Goal: Task Accomplishment & Management: Manage account settings

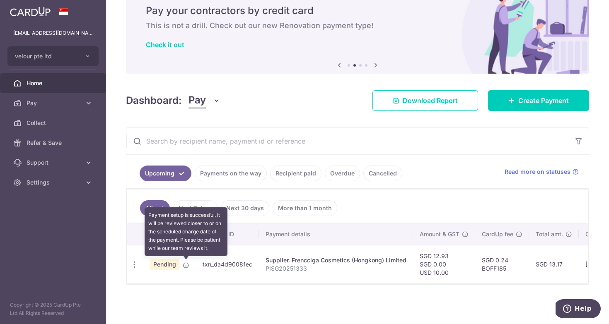
click at [184, 266] on icon at bounding box center [186, 265] width 7 height 7
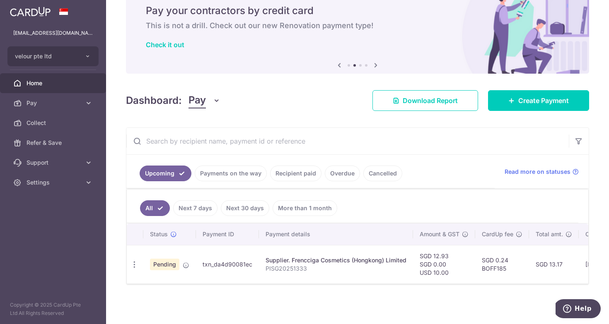
click at [243, 178] on link "Payments on the way" at bounding box center [231, 174] width 72 height 16
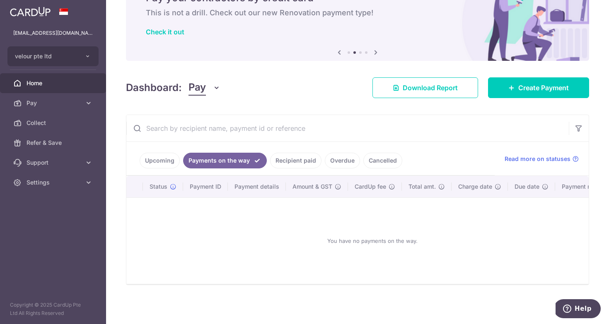
click at [303, 160] on link "Recipient paid" at bounding box center [295, 161] width 51 height 16
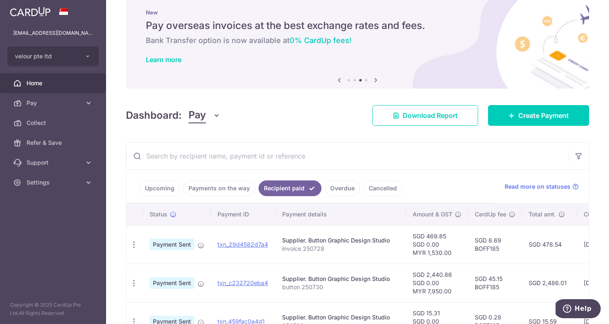
scroll to position [0, 0]
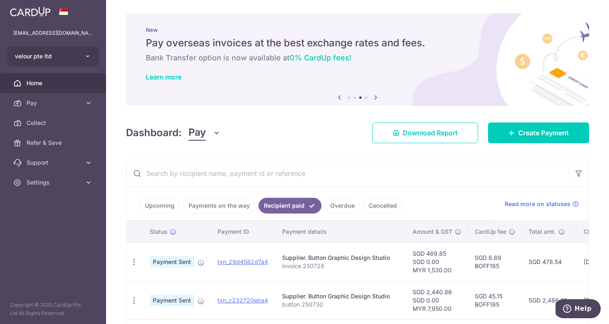
click at [87, 54] on icon "button" at bounding box center [88, 56] width 7 height 7
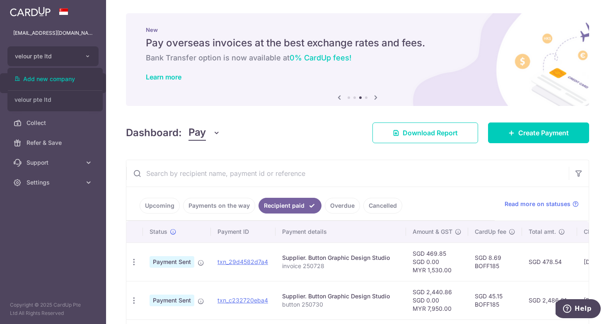
click at [211, 58] on h6 "Bank Transfer option is now available at 0% CardUp fees!" at bounding box center [358, 58] width 424 height 10
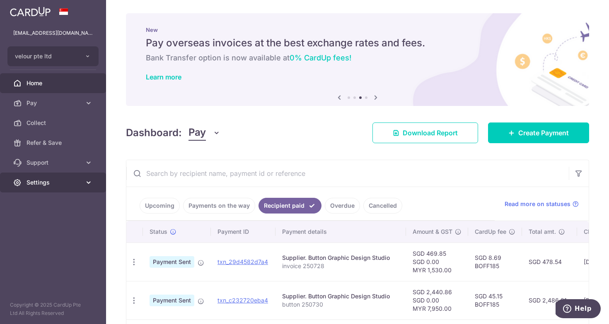
click at [77, 181] on span "Settings" at bounding box center [54, 183] width 55 height 8
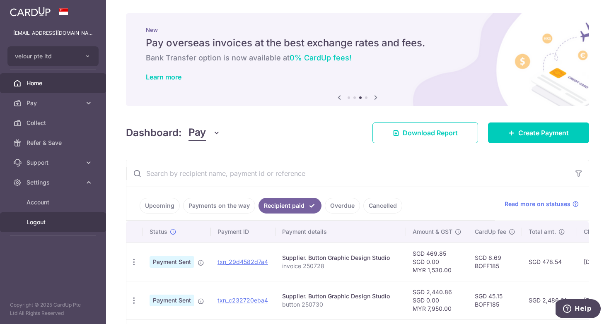
click at [41, 221] on span "Logout" at bounding box center [54, 222] width 55 height 8
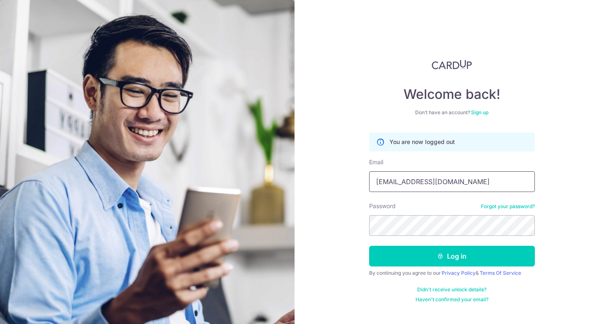
drag, startPoint x: 476, startPoint y: 167, endPoint x: 476, endPoint y: 152, distance: 14.5
click at [476, 172] on input "[EMAIL_ADDRESS][DOMAIN_NAME]" at bounding box center [452, 182] width 166 height 21
paste input "mskinnycoffeesg"
type input "mskinnycoffeesg"
click at [369, 246] on button "Log in" at bounding box center [452, 256] width 166 height 21
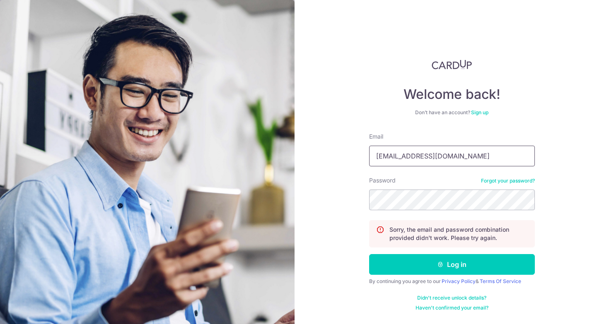
drag, startPoint x: 466, startPoint y: 161, endPoint x: 468, endPoint y: 145, distance: 15.9
click at [468, 146] on input "[EMAIL_ADDRESS][DOMAIN_NAME]" at bounding box center [452, 156] width 166 height 21
paste input "mskinnycoffeesg"
click at [483, 162] on input "mskinnycoffeesg@gmail.copm" at bounding box center [452, 156] width 166 height 21
type input "mskinnycoffeesg@gmail.com"
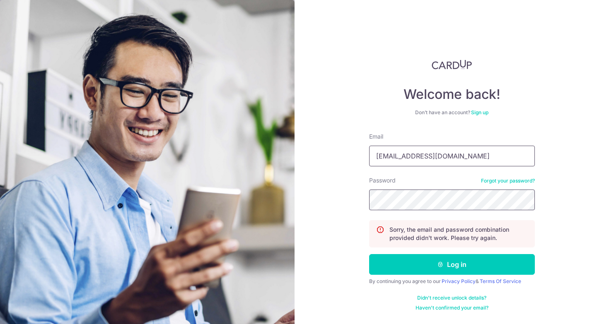
click at [369, 254] on button "Log in" at bounding box center [452, 264] width 166 height 21
